Goal: Information Seeking & Learning: Learn about a topic

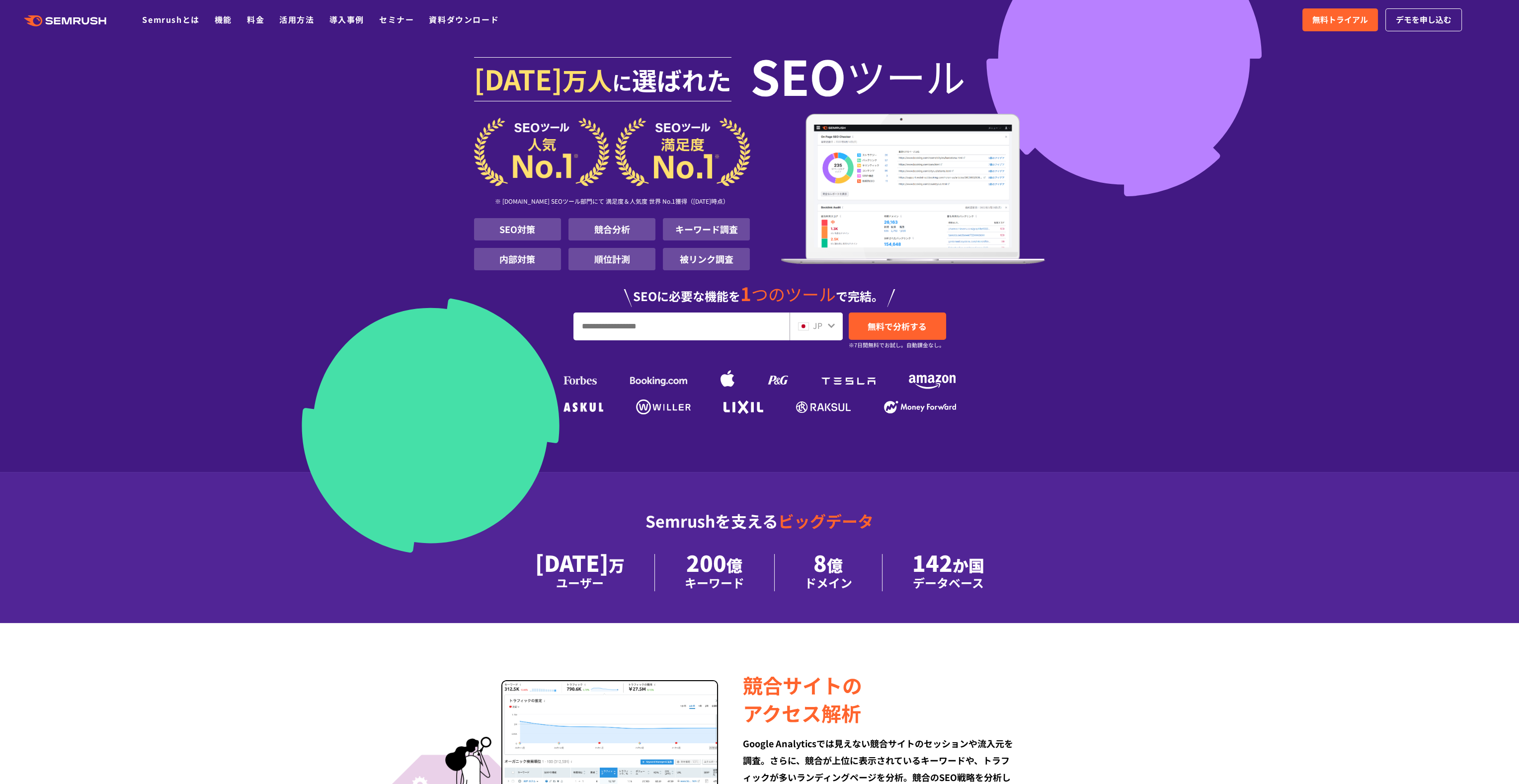
click at [664, 336] on input "URL、キーワードを入力してください" at bounding box center [681, 327] width 215 height 27
type input "**********"
click at [885, 322] on span "無料で分析する" at bounding box center [897, 326] width 59 height 13
